Goal: Information Seeking & Learning: Learn about a topic

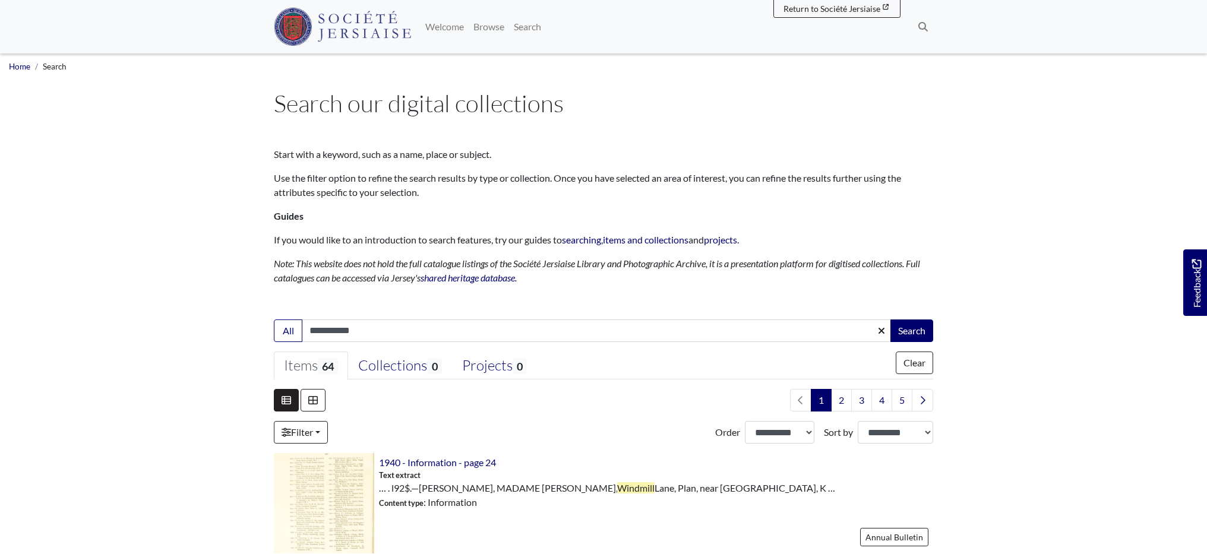
type input "**********"
click at [679, 330] on button "Search" at bounding box center [912, 331] width 43 height 23
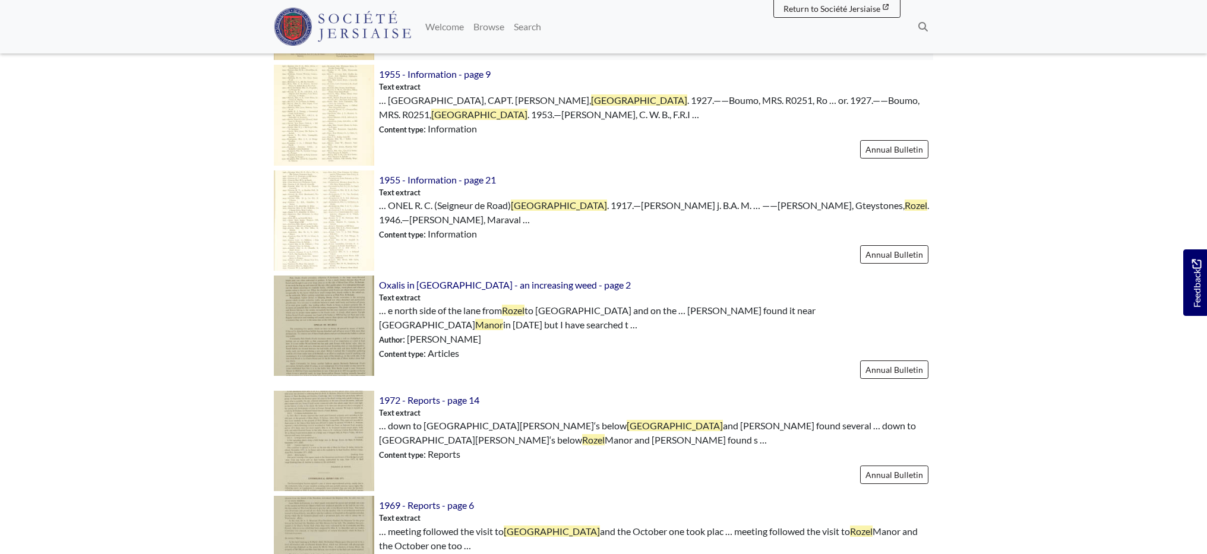
scroll to position [926, 0]
click at [315, 323] on img at bounding box center [324, 325] width 100 height 100
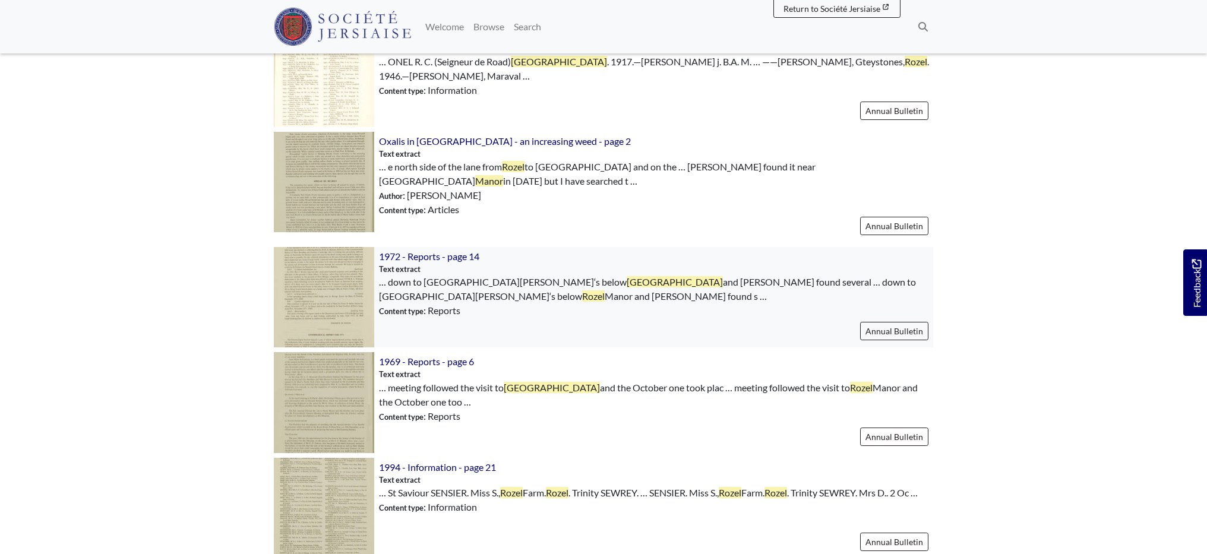
scroll to position [1071, 0]
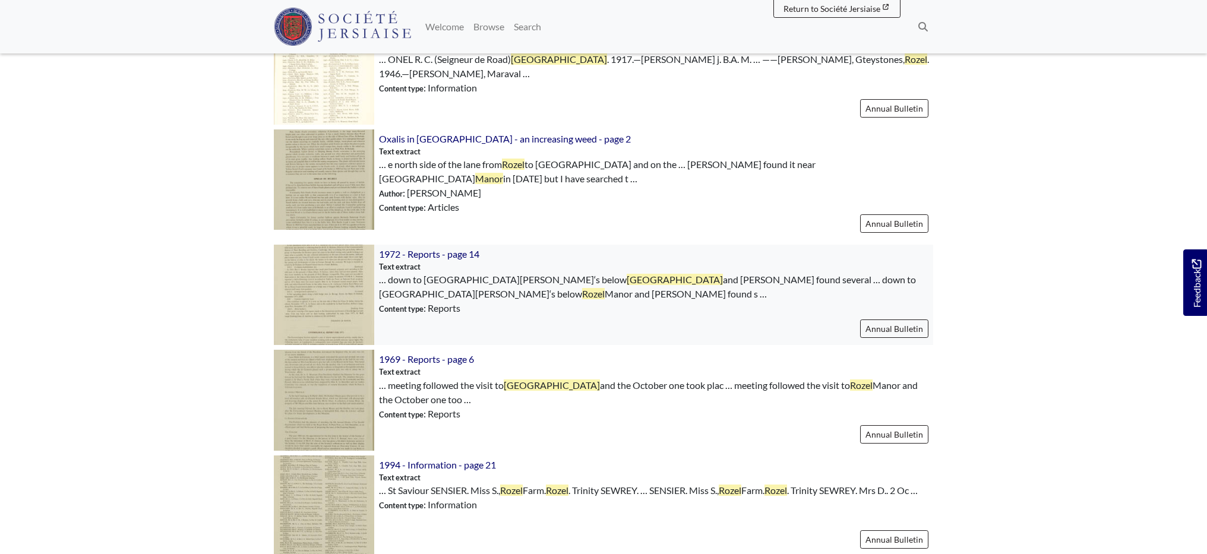
click at [322, 286] on img at bounding box center [324, 295] width 100 height 100
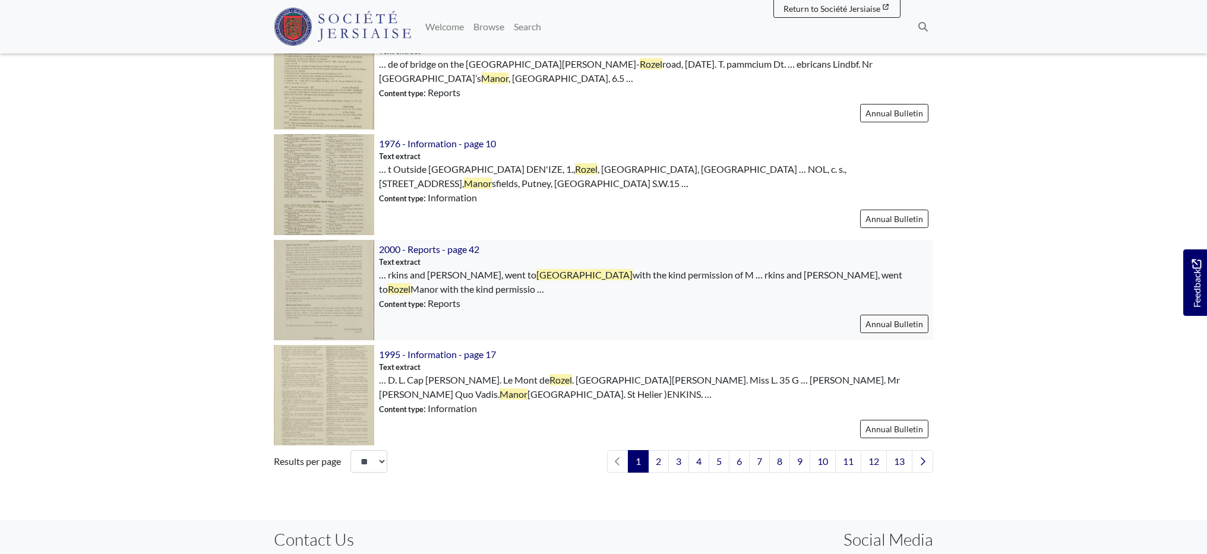
scroll to position [1612, 0]
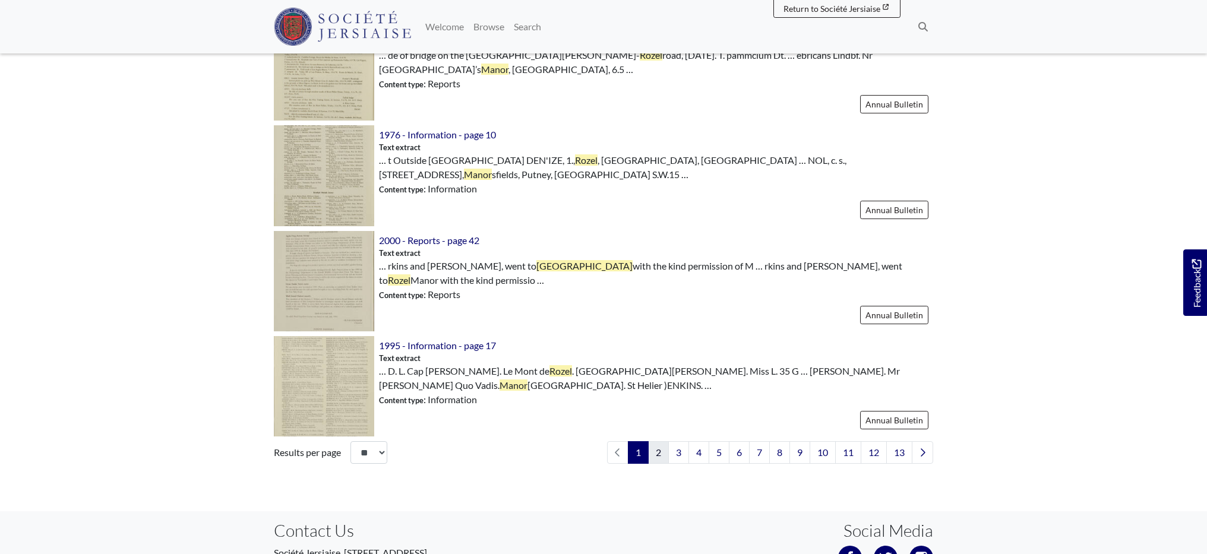
click at [661, 451] on link "2" at bounding box center [658, 452] width 21 height 23
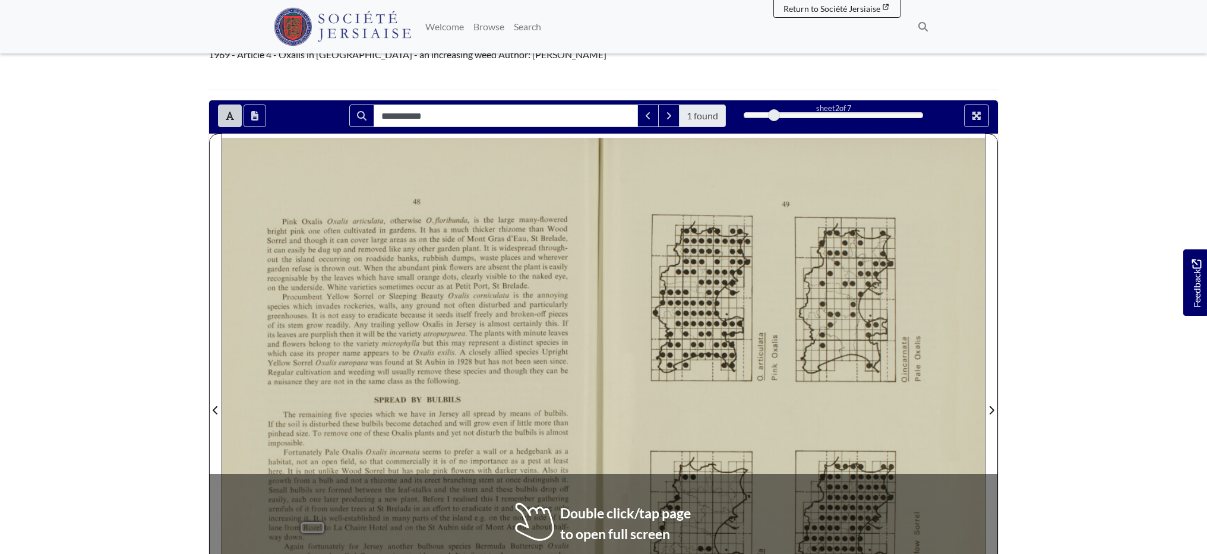
scroll to position [106, 0]
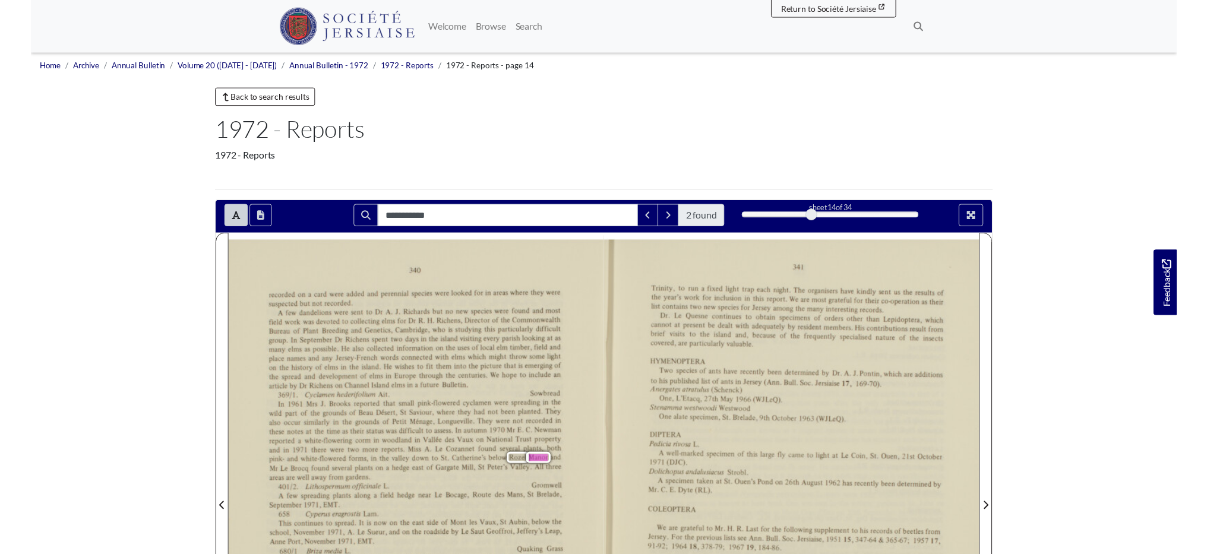
scroll to position [1, 0]
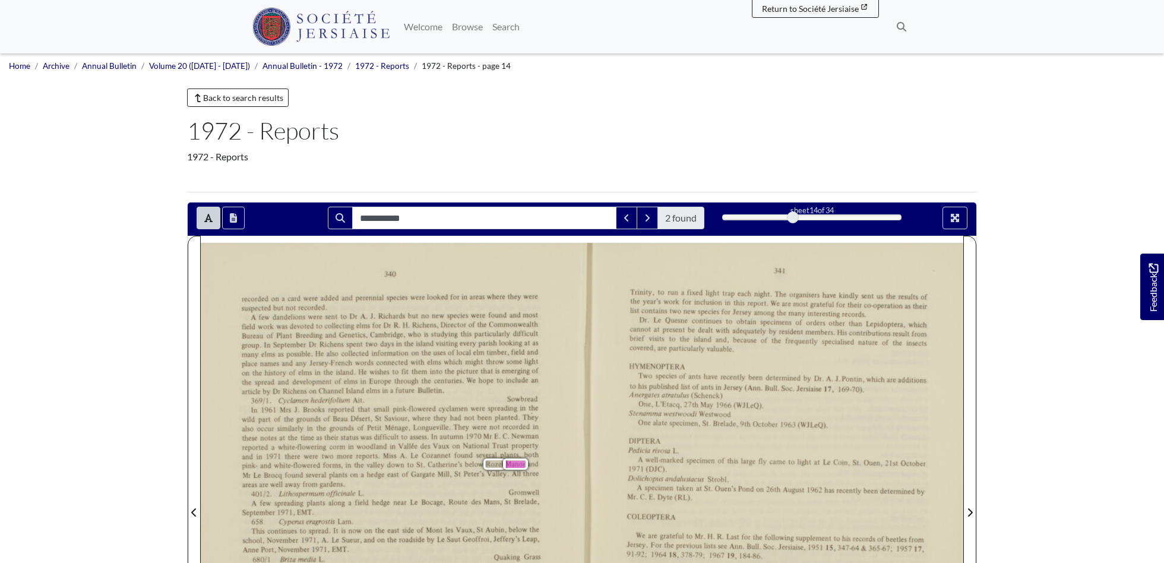
click at [20, 374] on body "Menu" at bounding box center [582, 530] width 1164 height 1063
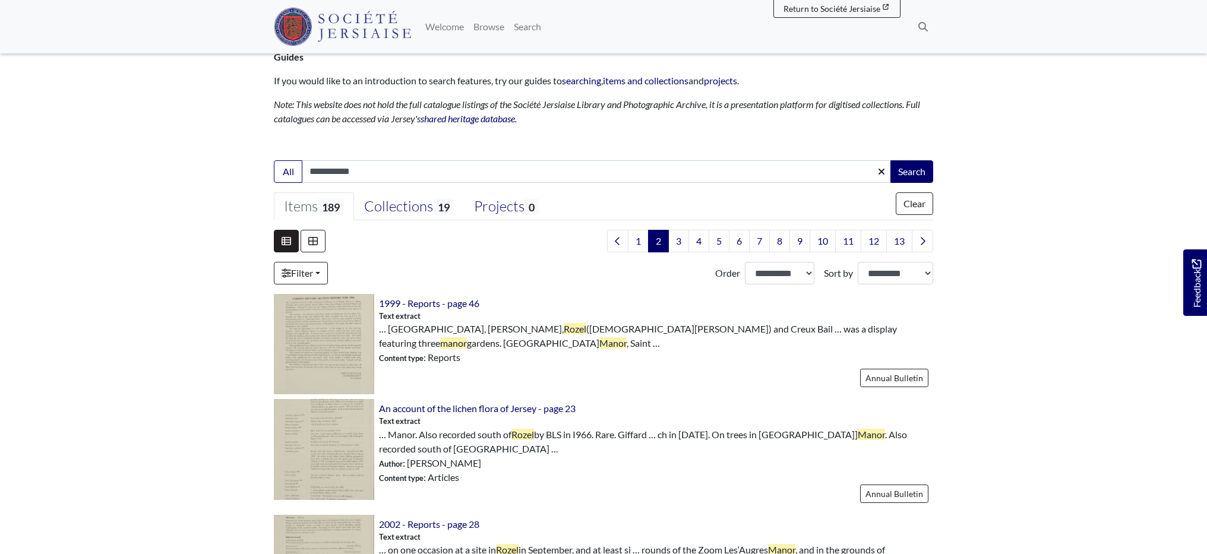
scroll to position [160, 0]
click at [327, 339] on img at bounding box center [324, 343] width 100 height 100
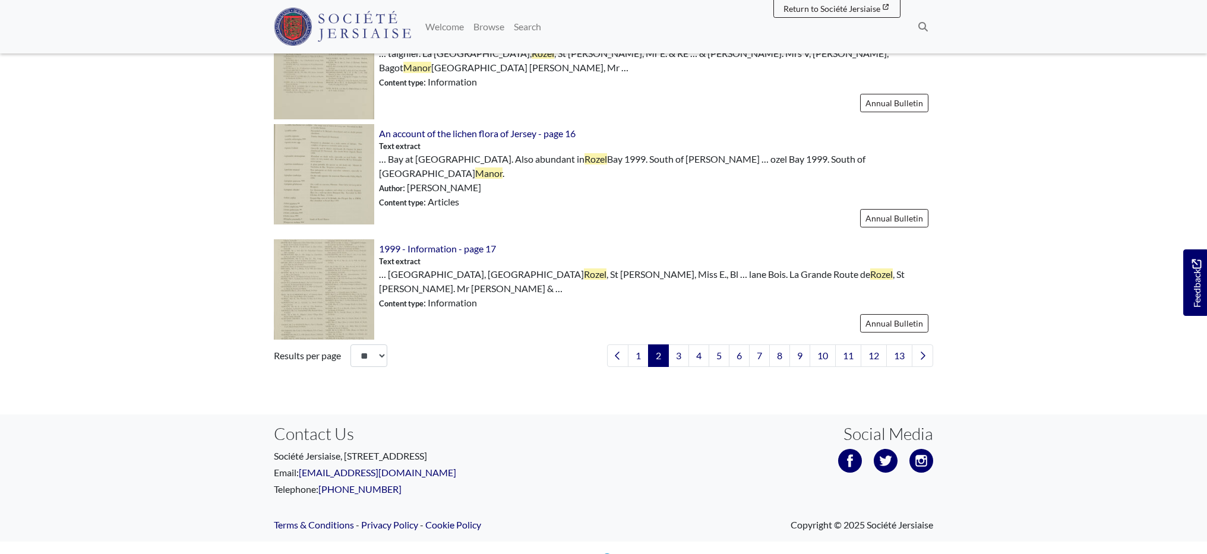
scroll to position [1718, 0]
click at [678, 345] on link "3" at bounding box center [678, 356] width 21 height 23
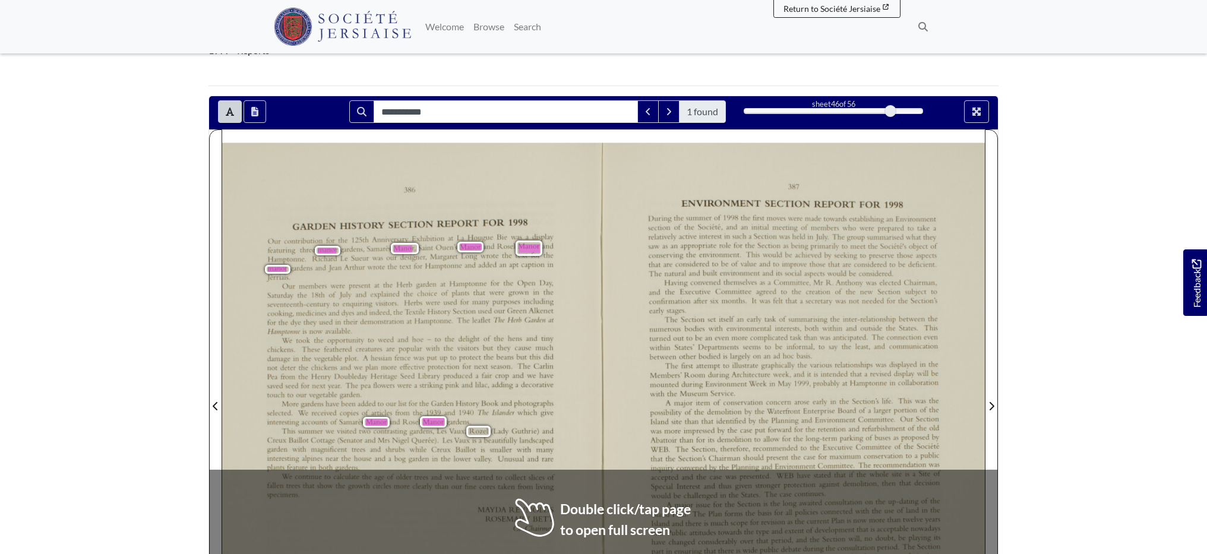
scroll to position [108, 0]
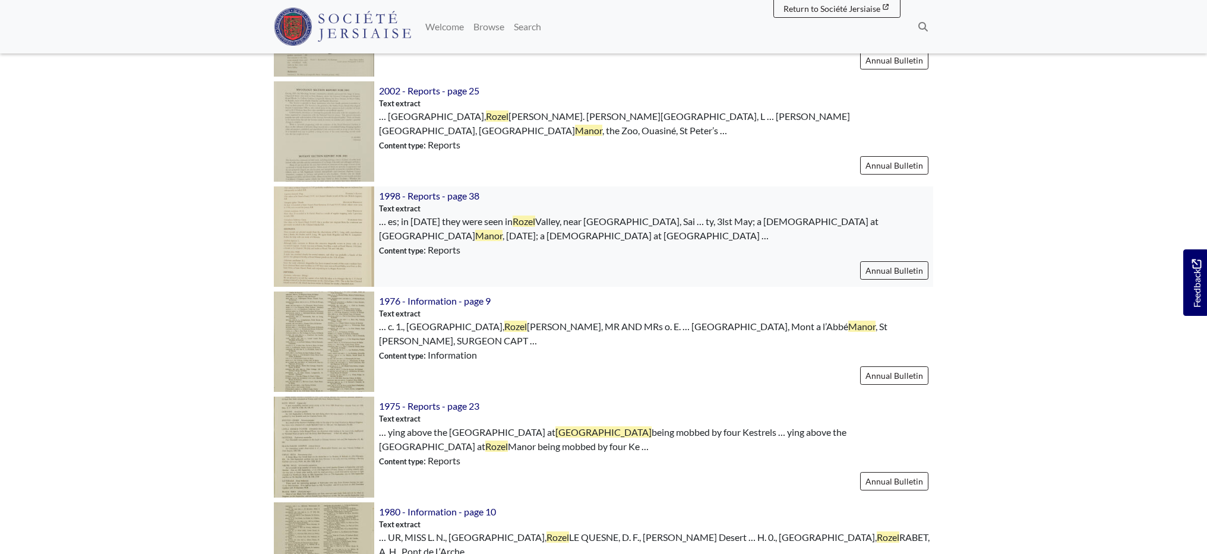
scroll to position [1470, 0]
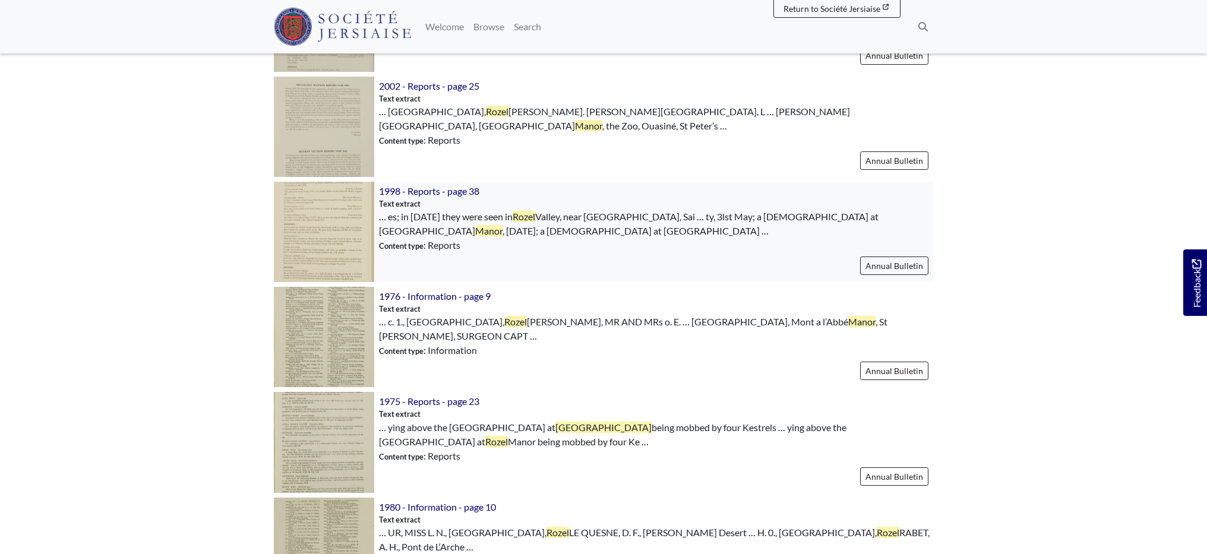
click at [343, 239] on img at bounding box center [324, 232] width 100 height 100
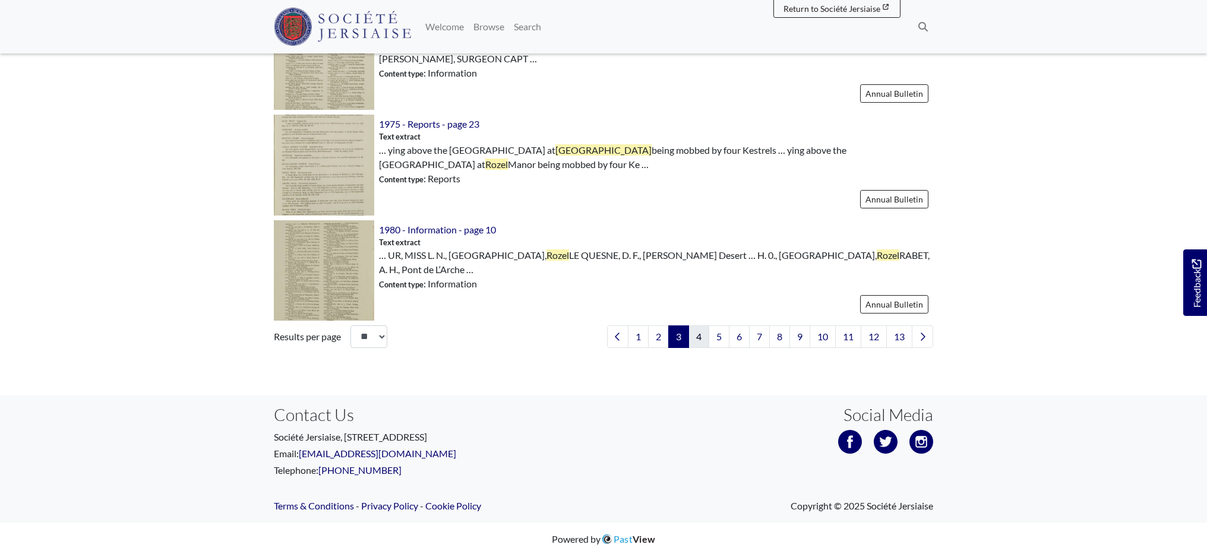
scroll to position [1748, 0]
click at [693, 336] on link "4" at bounding box center [699, 336] width 21 height 23
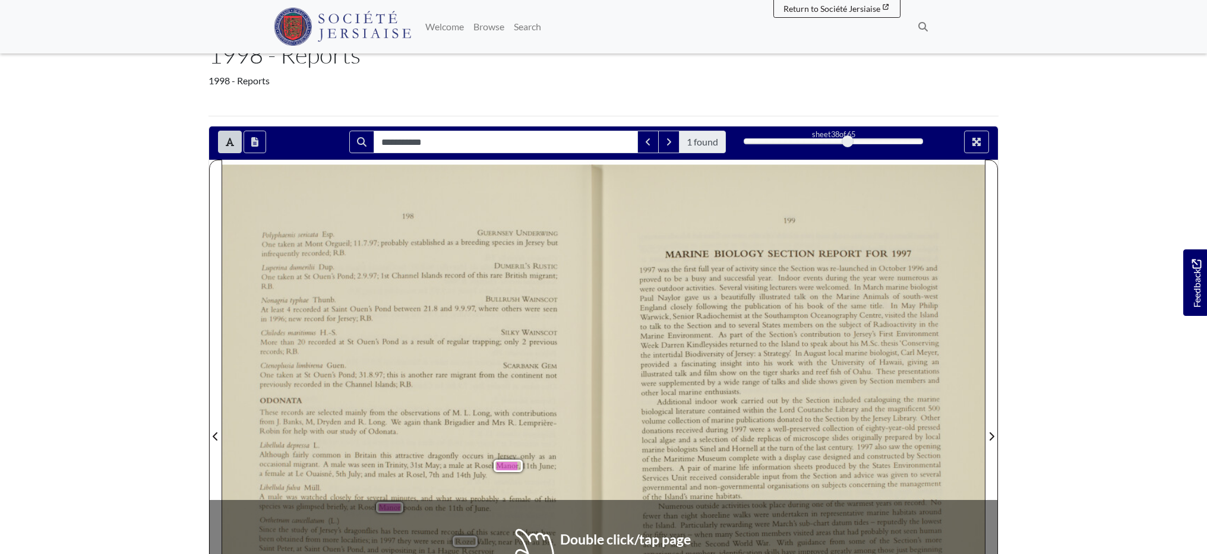
scroll to position [107, 1]
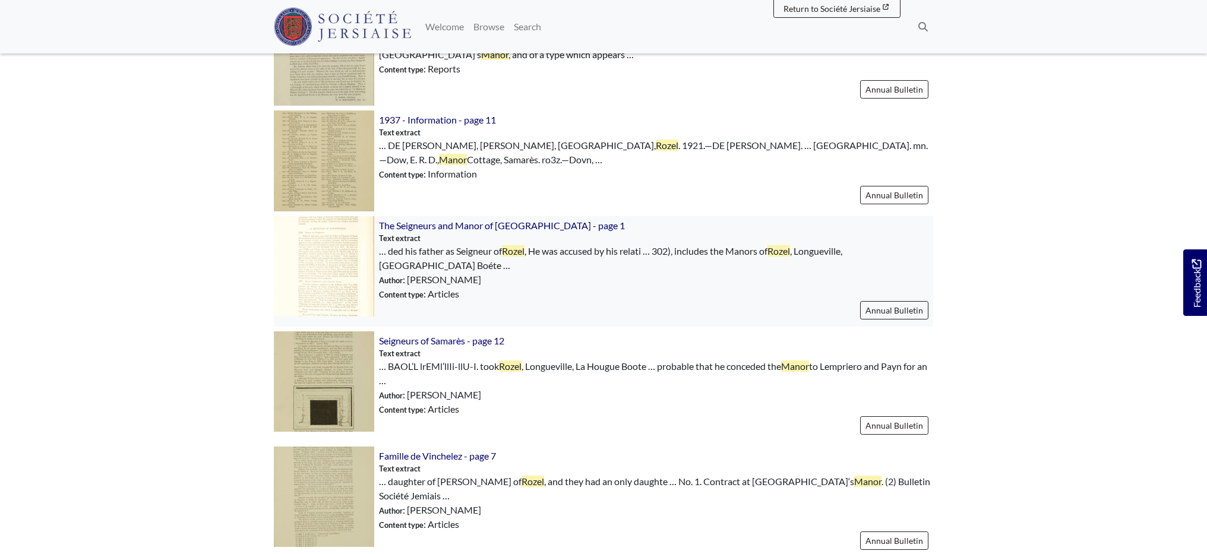
scroll to position [1195, 0]
click at [326, 358] on img at bounding box center [324, 382] width 100 height 100
click at [315, 466] on img at bounding box center [324, 497] width 100 height 100
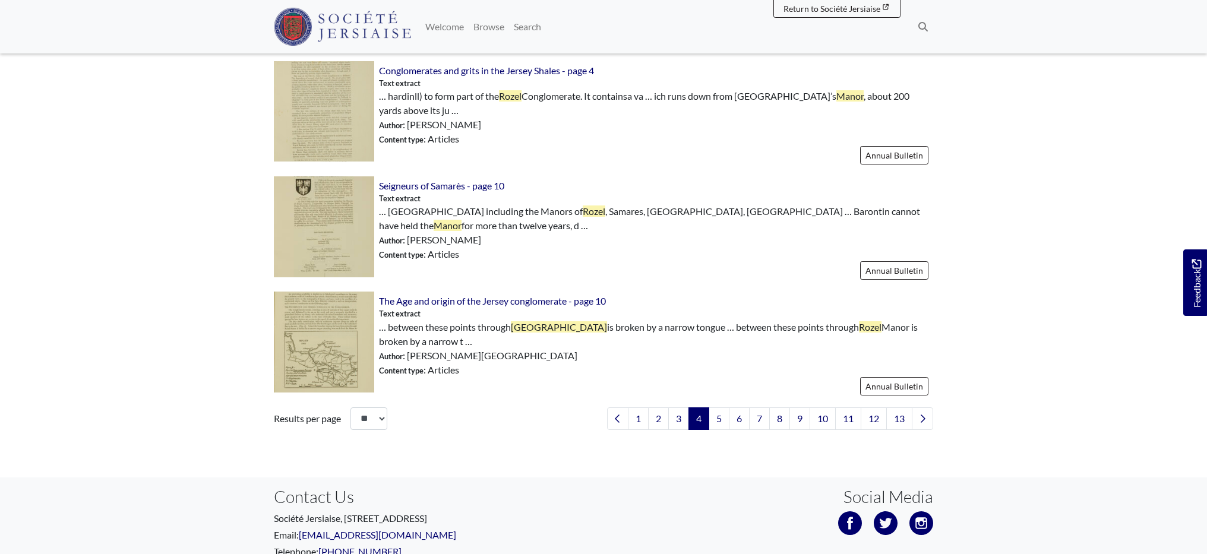
scroll to position [1697, 0]
click at [318, 334] on img at bounding box center [324, 341] width 100 height 100
click at [719, 414] on link "5" at bounding box center [719, 417] width 21 height 23
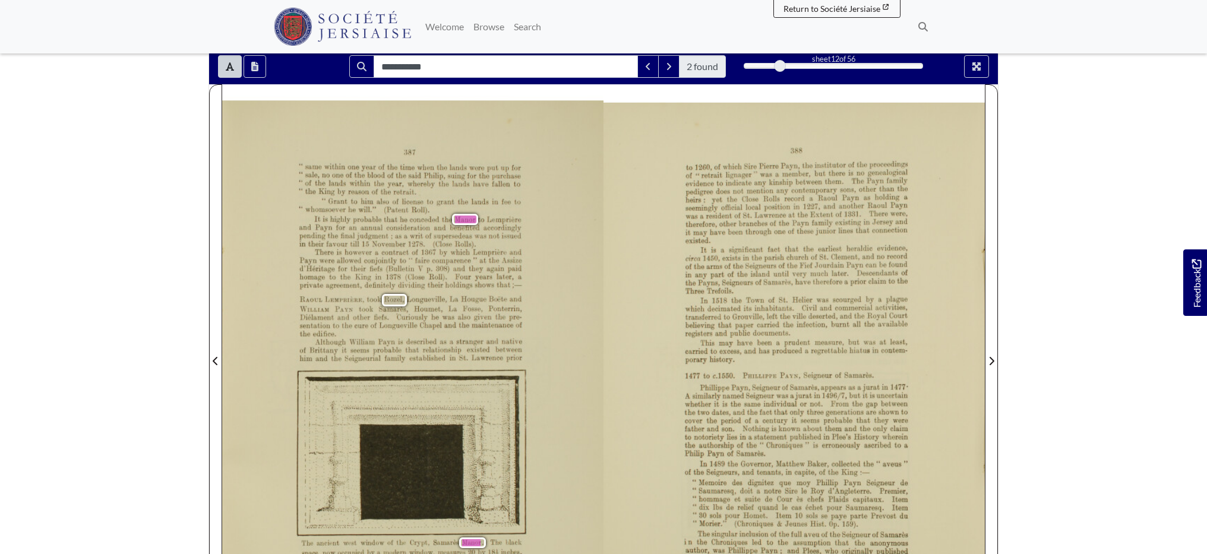
scroll to position [150, 0]
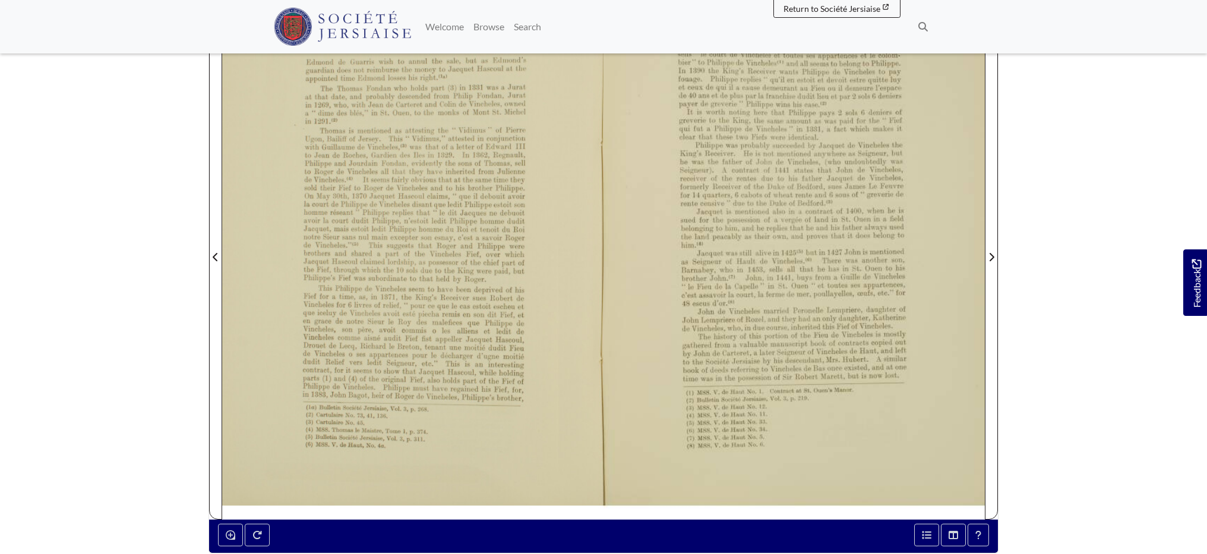
scroll to position [257, 0]
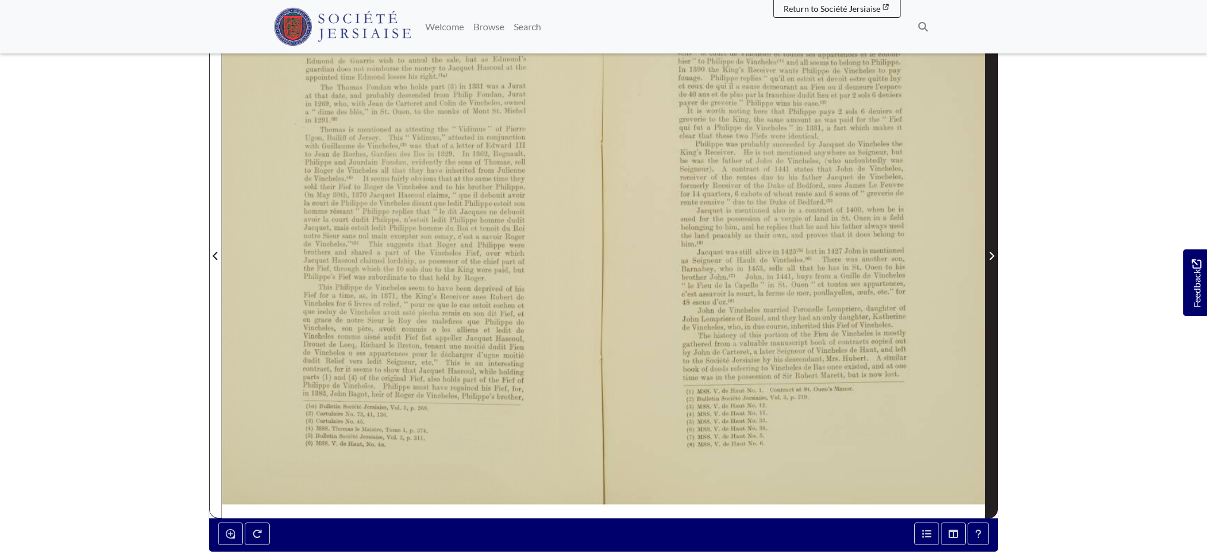
click at [989, 258] on icon "Next Page" at bounding box center [992, 256] width 6 height 10
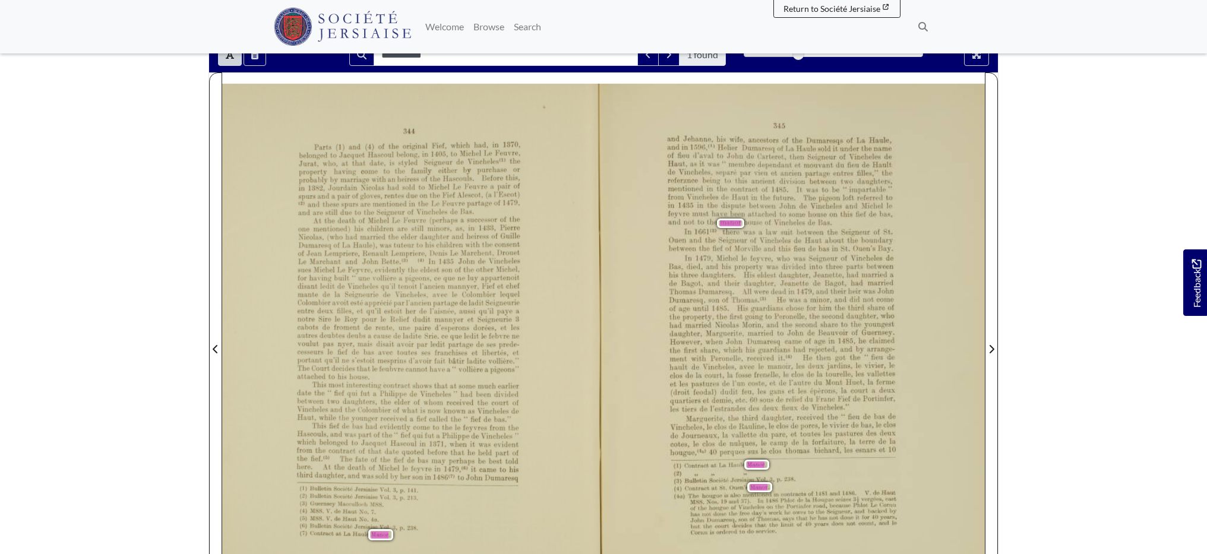
scroll to position [162, 0]
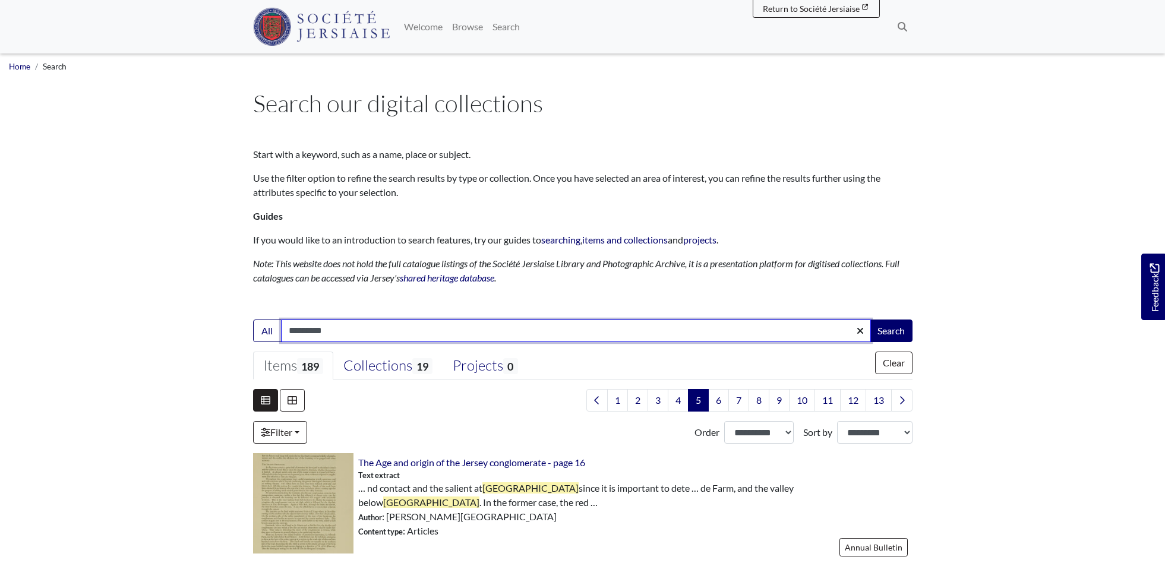
type input "*********"
click at [890, 330] on button "Search" at bounding box center [891, 331] width 43 height 23
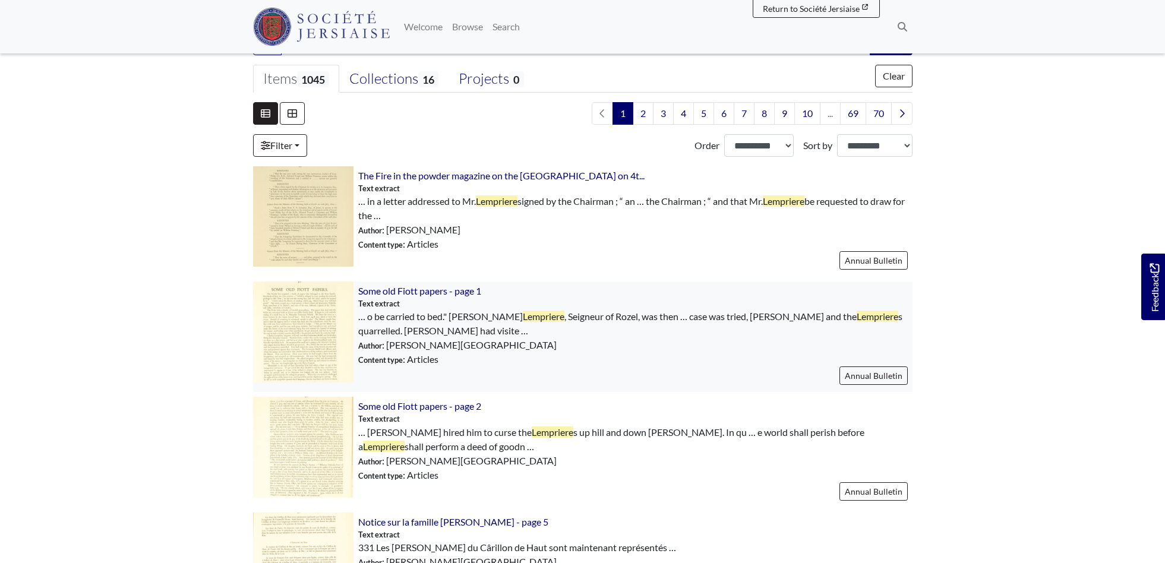
scroll to position [289, 0]
click at [292, 320] on img at bounding box center [303, 330] width 100 height 100
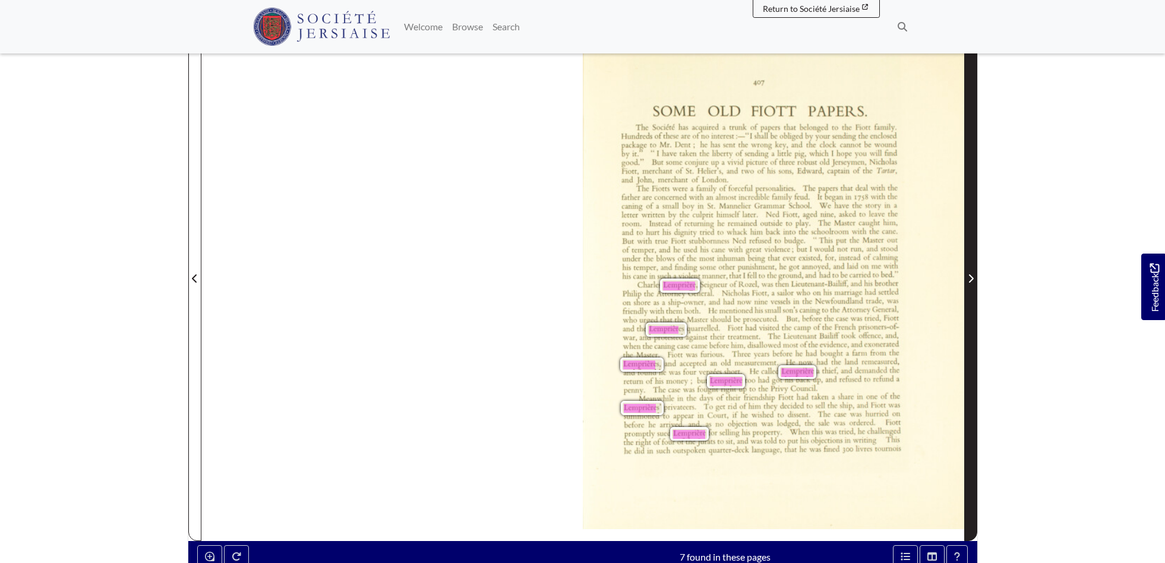
scroll to position [236, 0]
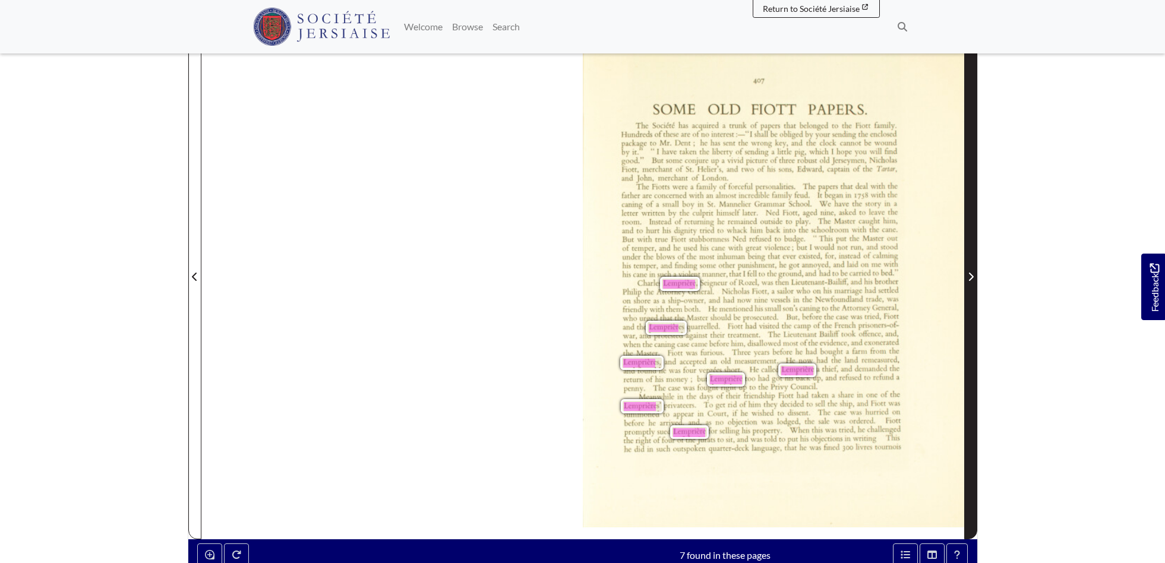
click at [973, 278] on icon "Next Page" at bounding box center [971, 277] width 6 height 10
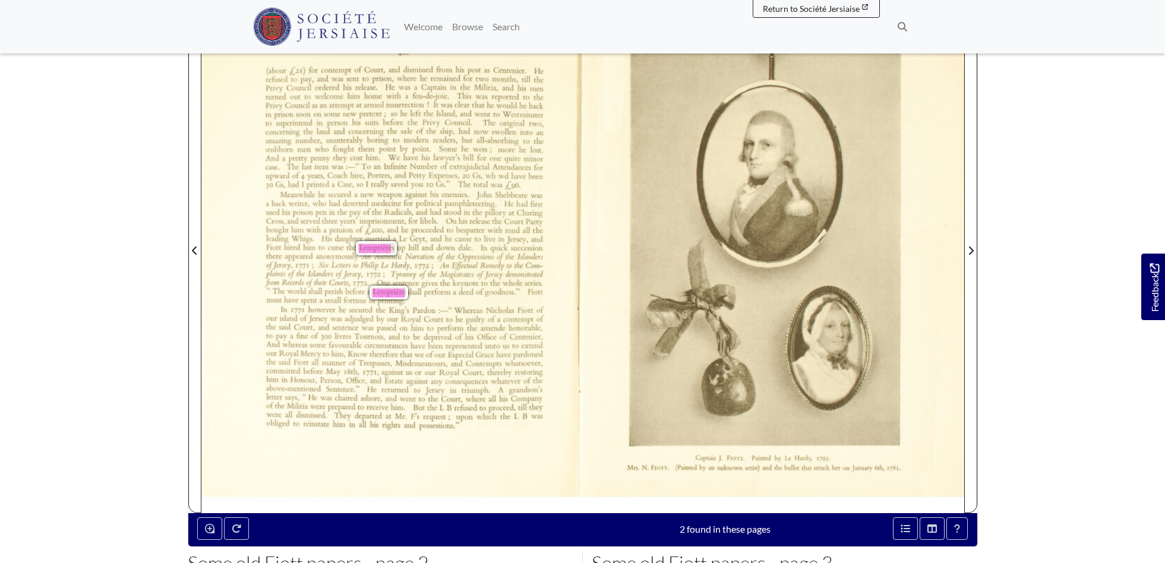
scroll to position [261, 0]
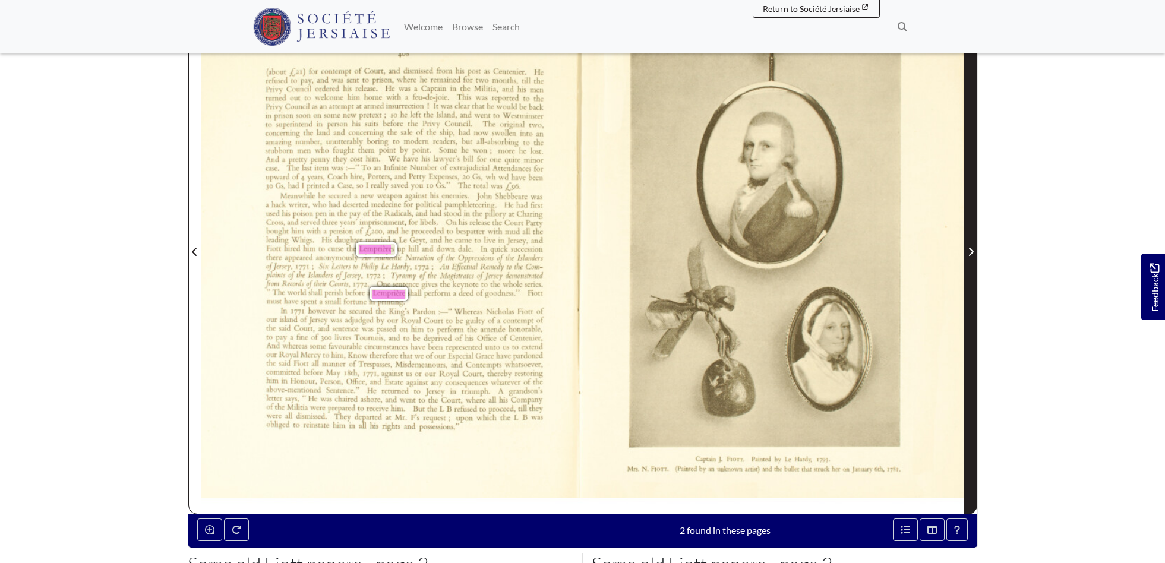
click at [968, 255] on icon "Next Page" at bounding box center [971, 252] width 6 height 10
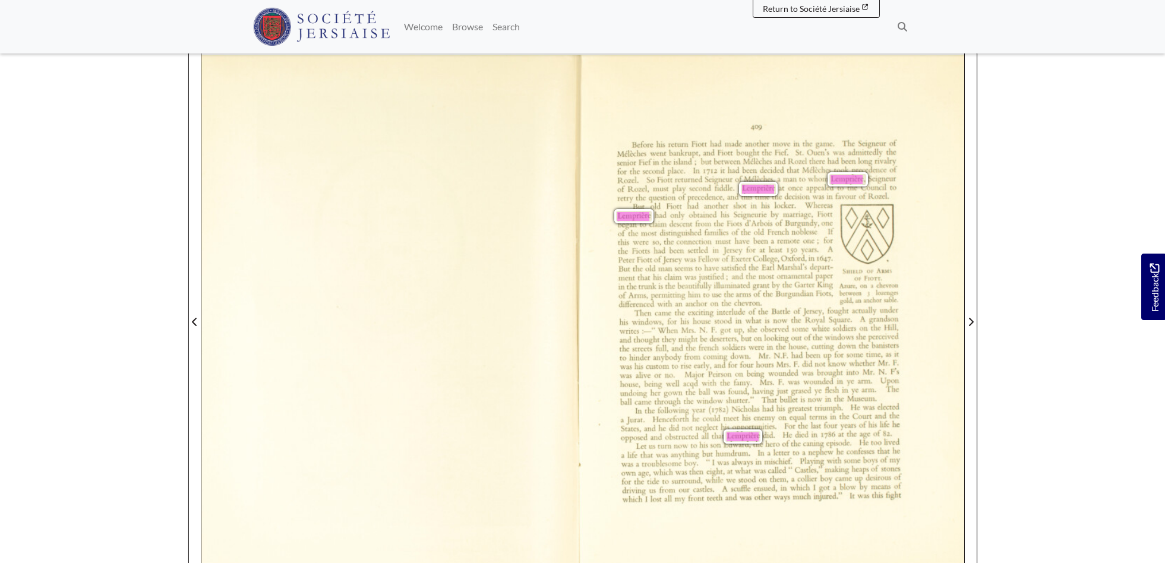
scroll to position [190, 0]
